Goal: Information Seeking & Learning: Learn about a topic

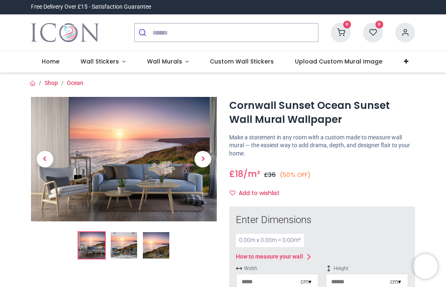
click at [47, 159] on span "Previous" at bounding box center [45, 159] width 17 height 17
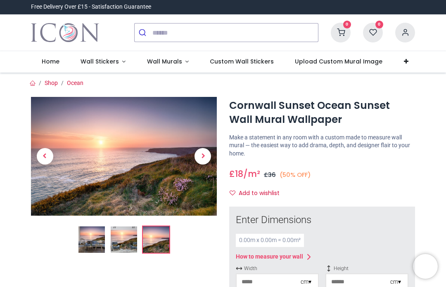
click at [44, 159] on span "Previous" at bounding box center [45, 156] width 17 height 17
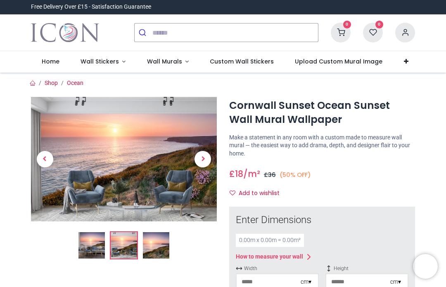
click at [42, 160] on span "Previous" at bounding box center [45, 159] width 17 height 17
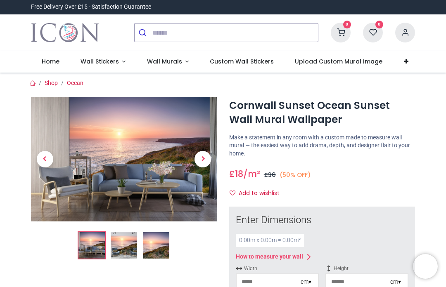
click at [45, 156] on span "Previous" at bounding box center [45, 159] width 17 height 17
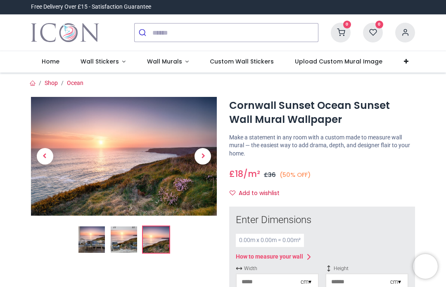
click at [45, 156] on span "Previous" at bounding box center [45, 156] width 17 height 17
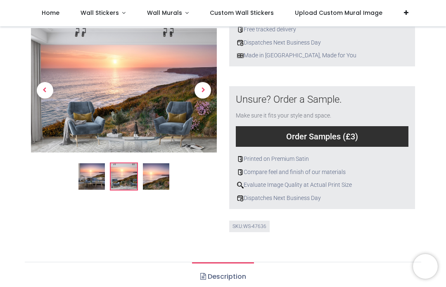
scroll to position [269, 0]
click at [253, 168] on div "Compare feel and finish of our materials" at bounding box center [322, 172] width 173 height 8
click at [215, 267] on link "Description" at bounding box center [222, 276] width 61 height 29
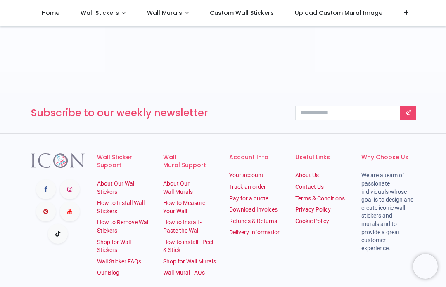
scroll to position [1469, 0]
click at [175, 269] on link "Wall Mural FAQs" at bounding box center [184, 272] width 42 height 7
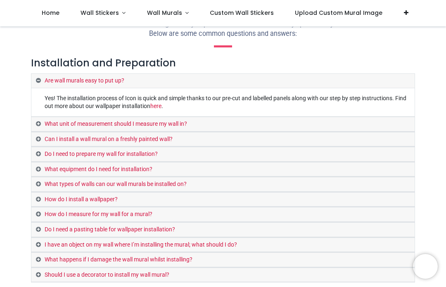
scroll to position [27, 0]
click at [38, 118] on link "What unit of measurement should I measure my wall in?" at bounding box center [222, 124] width 383 height 14
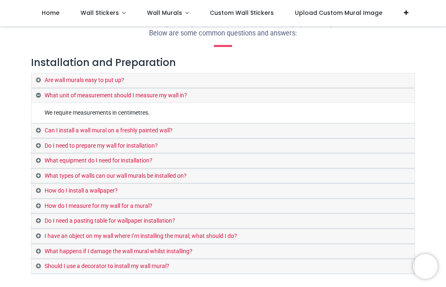
click at [45, 130] on link "Can I install a wall mural on a freshly painted wall?" at bounding box center [222, 131] width 383 height 14
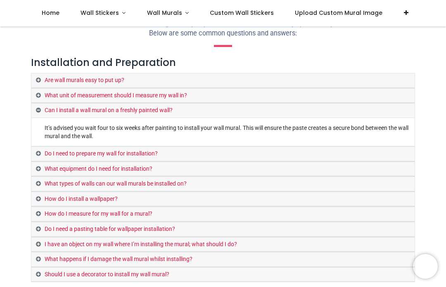
click at [41, 150] on link "Do I need to prepare my wall for installation?" at bounding box center [222, 154] width 383 height 14
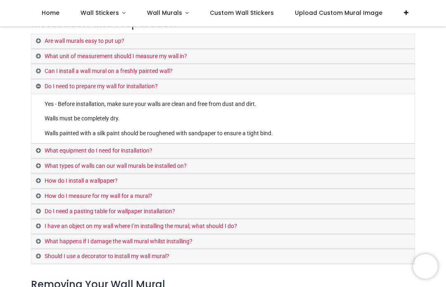
scroll to position [68, 0]
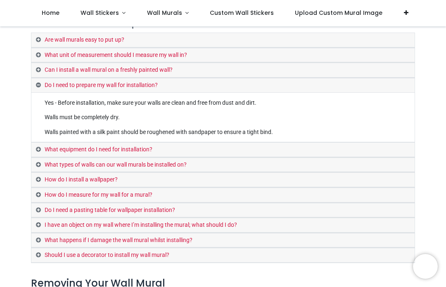
click at [40, 145] on link "What equipment do I need for installation?" at bounding box center [222, 150] width 383 height 14
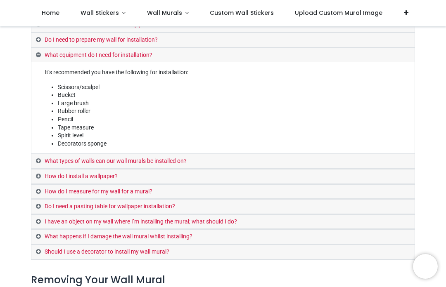
scroll to position [116, 0]
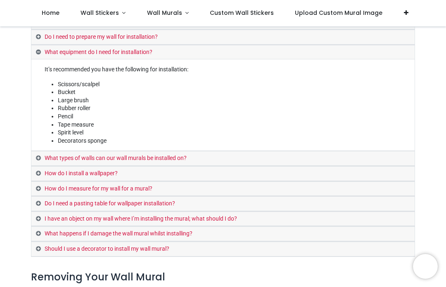
click at [43, 152] on link "What types of walls can our wall murals be installed on?" at bounding box center [222, 158] width 383 height 14
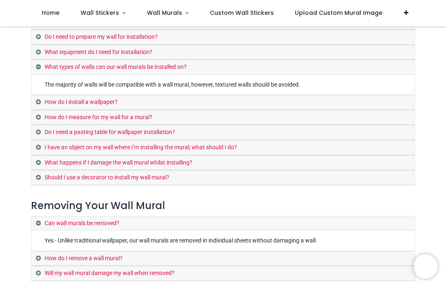
click at [42, 99] on link "How do I install a wallpaper?" at bounding box center [222, 102] width 383 height 14
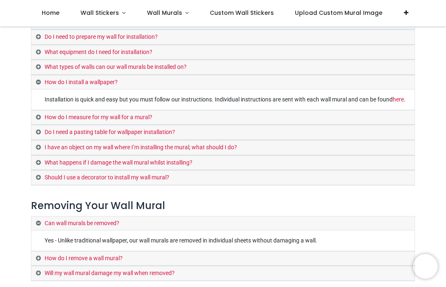
click at [33, 130] on link "Do I need a pasting table for wallpaper installation?" at bounding box center [222, 132] width 383 height 14
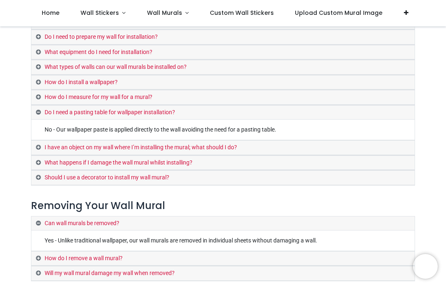
click at [42, 142] on link "I have an object on my wall where I’m installing the mural; what should I do?" at bounding box center [222, 148] width 383 height 14
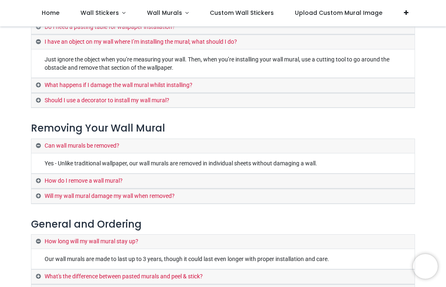
scroll to position [202, 0]
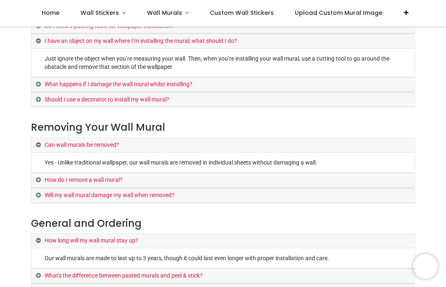
click at [39, 78] on link "What happens if I damage the wall mural whilst installing?" at bounding box center [222, 85] width 383 height 14
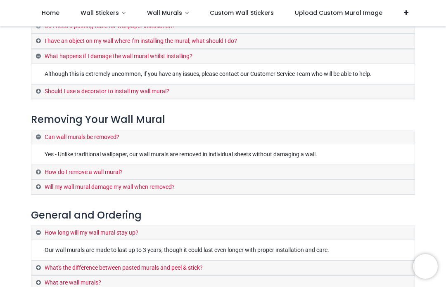
click at [40, 85] on link "Should I use a decorator to install my wall mural?" at bounding box center [222, 92] width 383 height 14
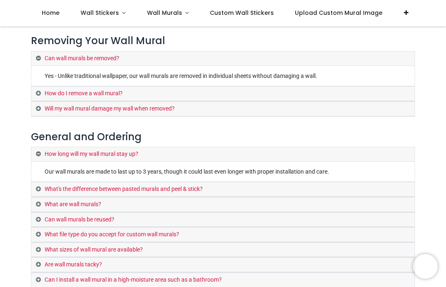
scroll to position [298, 0]
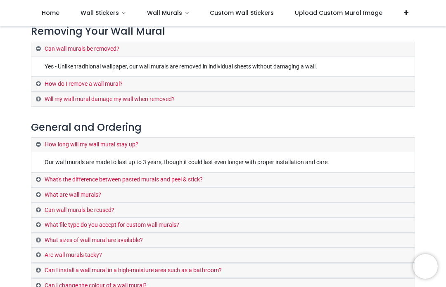
click at [40, 77] on link "How do I remove a wall mural?" at bounding box center [222, 84] width 383 height 14
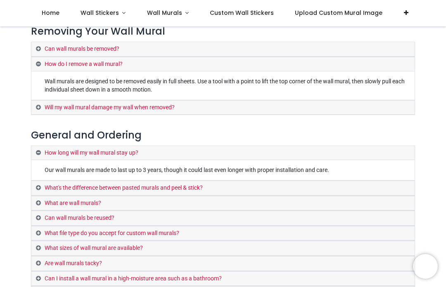
click at [36, 101] on link "Will my wall mural damage my wall when removed?" at bounding box center [222, 108] width 383 height 14
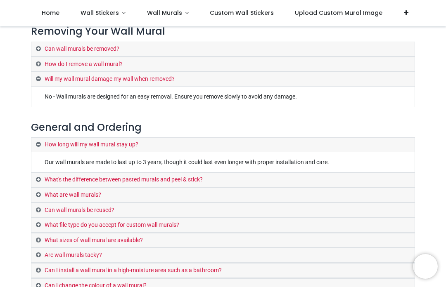
click at [35, 173] on link "What's the difference between pasted murals and peel & stick?" at bounding box center [222, 180] width 383 height 14
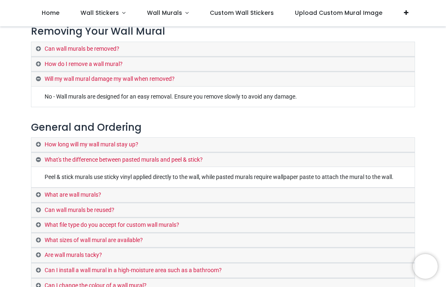
click at [42, 192] on link "What are wall murals?" at bounding box center [222, 195] width 383 height 14
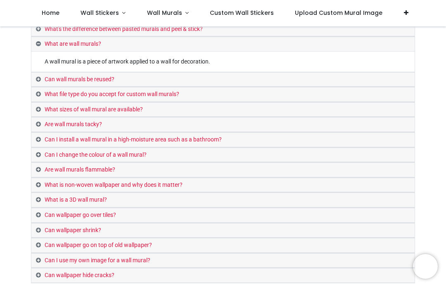
scroll to position [430, 0]
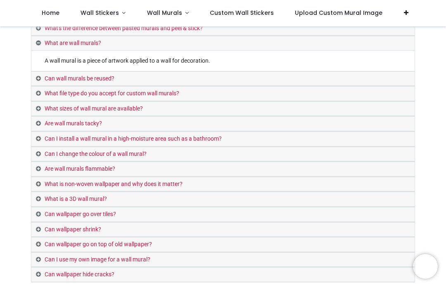
click at [41, 72] on link "Can wall murals be reused?" at bounding box center [222, 79] width 383 height 14
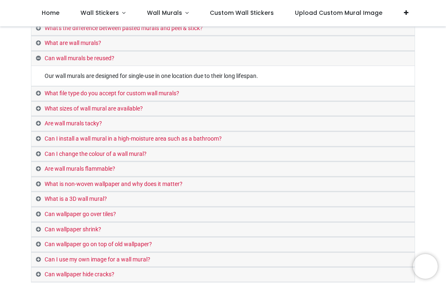
click at [41, 87] on link "What file type do you accept for custom wall murals?" at bounding box center [222, 94] width 383 height 14
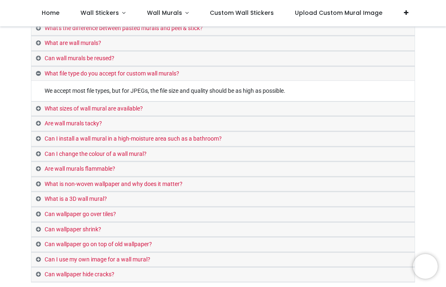
click at [42, 102] on link "What sizes of wall mural are available?" at bounding box center [222, 109] width 383 height 14
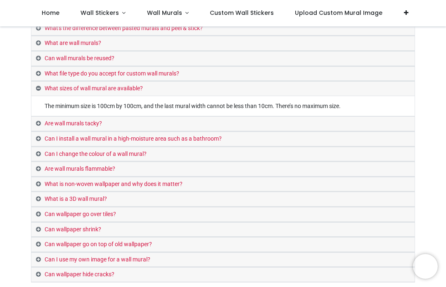
click at [42, 117] on link "Are wall murals tacky?" at bounding box center [222, 124] width 383 height 14
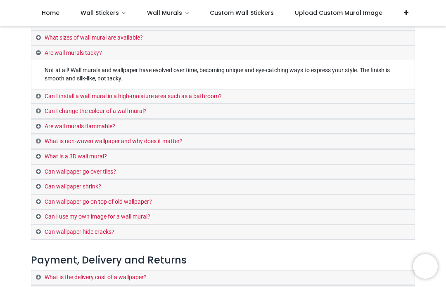
scroll to position [481, 0]
click at [38, 89] on link "Can I install a wall mural in a high-moisture area such as a bathroom?" at bounding box center [222, 96] width 383 height 14
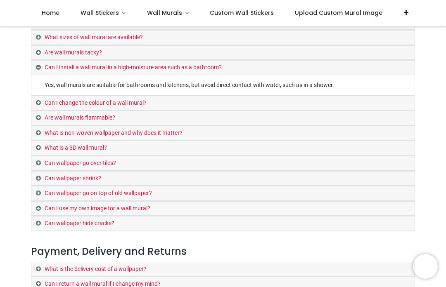
click at [39, 96] on link "Can I change the colour of a wall mural?" at bounding box center [222, 103] width 383 height 14
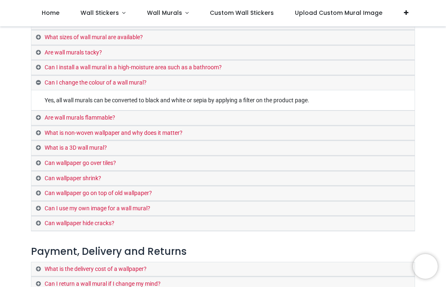
click at [42, 111] on link "Are wall murals flammable?" at bounding box center [222, 118] width 383 height 14
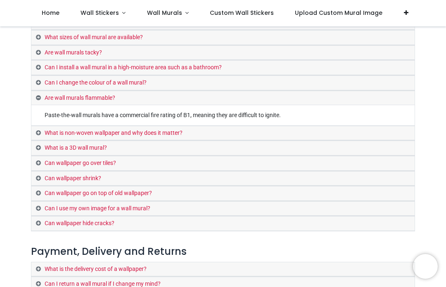
click at [42, 126] on link "What is non-woven wallpaper and why does it matter?" at bounding box center [222, 133] width 383 height 14
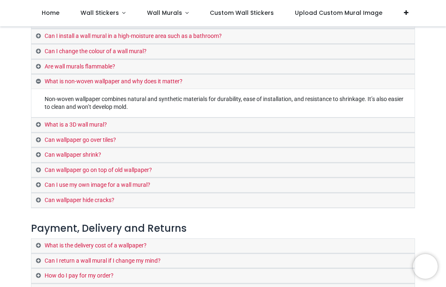
scroll to position [513, 0]
click at [42, 118] on link "What is a 3D wall mural?" at bounding box center [222, 125] width 383 height 14
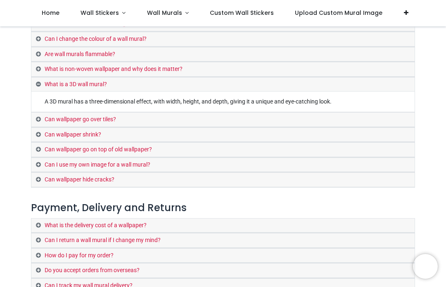
scroll to position [528, 0]
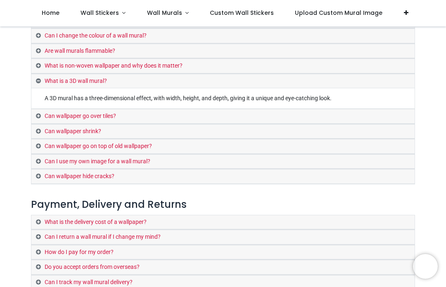
click at [41, 109] on link "Can wallpaper go over tiles?" at bounding box center [222, 116] width 383 height 14
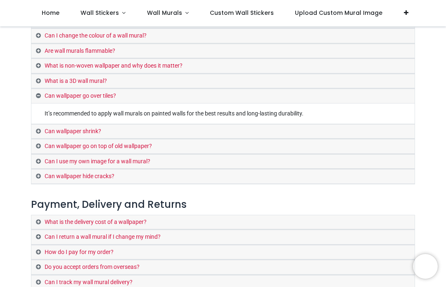
click at [42, 125] on link "Can wallpaper shrink?" at bounding box center [222, 132] width 383 height 14
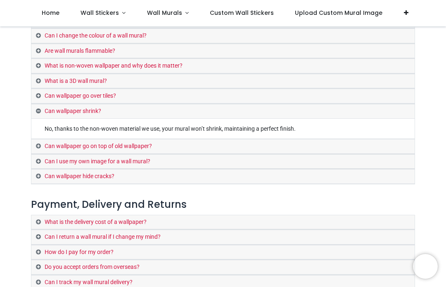
click at [40, 139] on link "Can wallpaper go on top of old wallpaper?" at bounding box center [222, 146] width 383 height 14
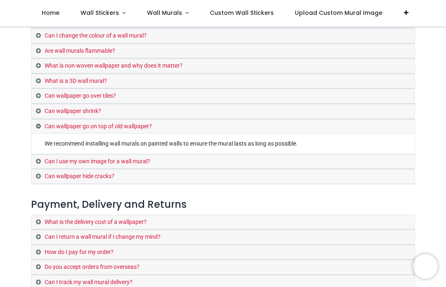
click at [40, 155] on link "Can I use my own image for a wall mural?" at bounding box center [222, 162] width 383 height 14
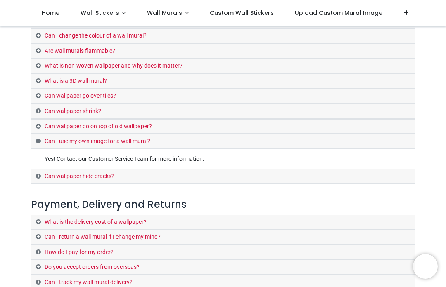
click at [38, 170] on link "Can wallpaper hide cracks?" at bounding box center [222, 177] width 383 height 14
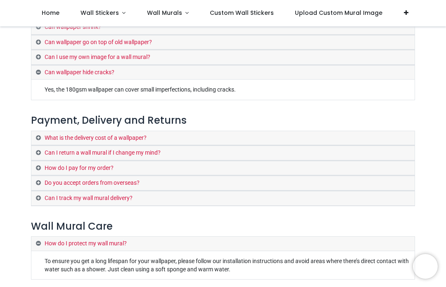
scroll to position [615, 0]
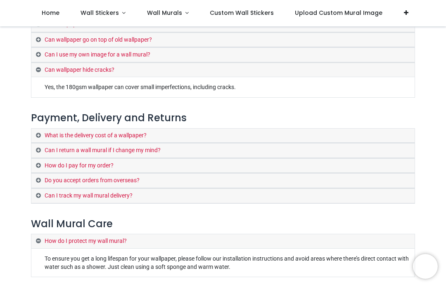
click at [45, 129] on link "What is the delivery cost of a wallpaper?" at bounding box center [222, 136] width 383 height 14
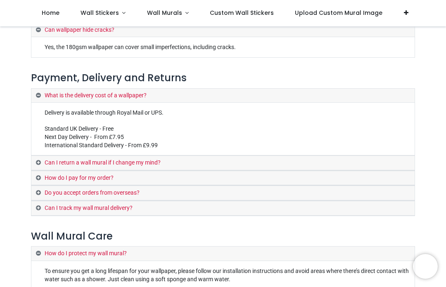
scroll to position [657, 0]
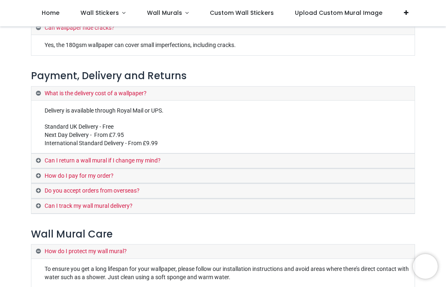
click at [43, 154] on link "Can I return a wall mural if I change my mind?" at bounding box center [222, 161] width 383 height 14
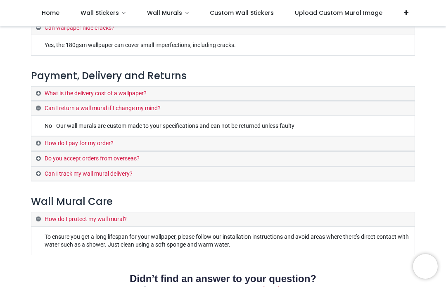
click at [40, 137] on link "How do I pay for my order?" at bounding box center [222, 144] width 383 height 14
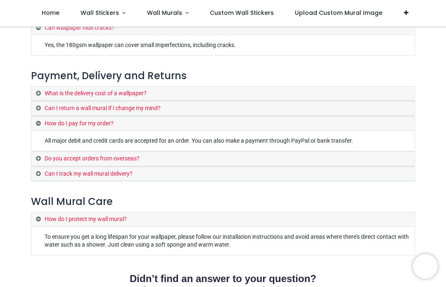
click at [40, 152] on link "Do you accept orders from overseas?" at bounding box center [222, 159] width 383 height 14
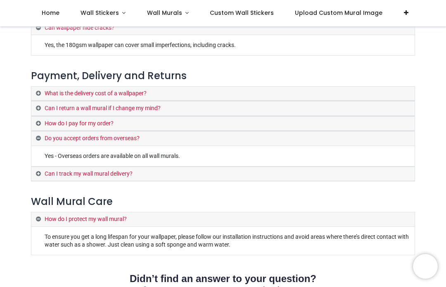
click at [42, 167] on link "Can I track my wall mural delivery?" at bounding box center [222, 174] width 383 height 14
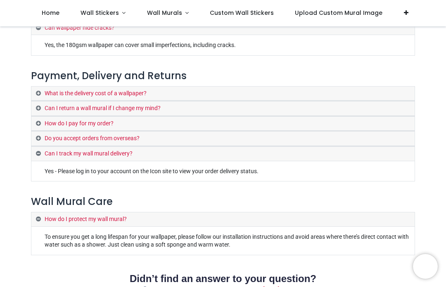
click at [40, 132] on link "Do you accept orders from overseas?" at bounding box center [222, 139] width 383 height 14
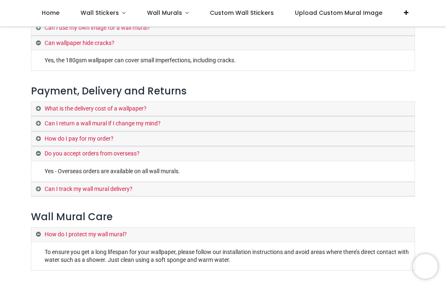
scroll to position [640, 0]
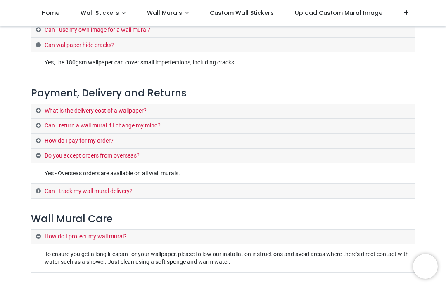
click at [39, 104] on link "What is the delivery cost of a wallpaper?" at bounding box center [222, 111] width 383 height 14
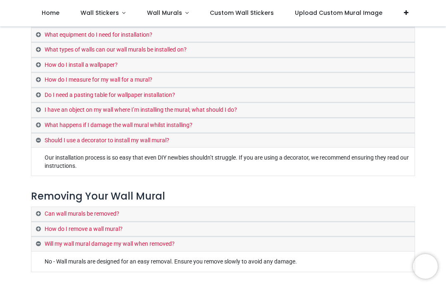
scroll to position [133, 0]
